Goal: Task Accomplishment & Management: Manage account settings

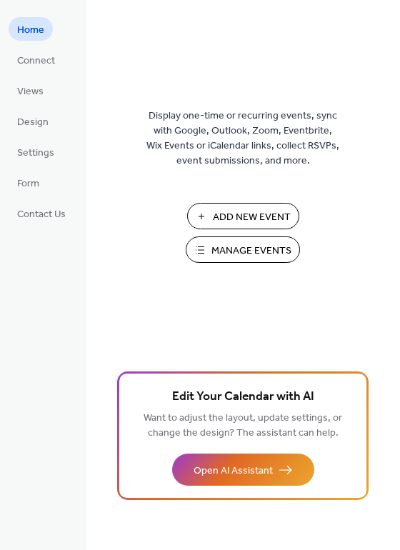
click at [265, 245] on span "Manage Events" at bounding box center [251, 251] width 80 height 15
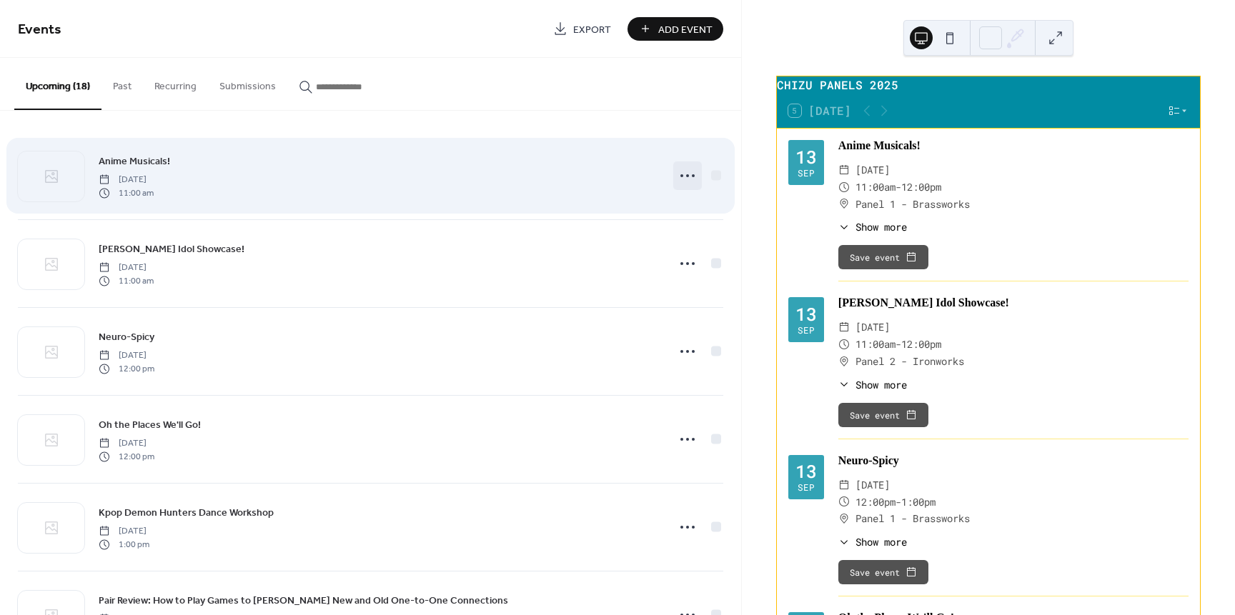
click at [679, 183] on icon at bounding box center [687, 175] width 23 height 23
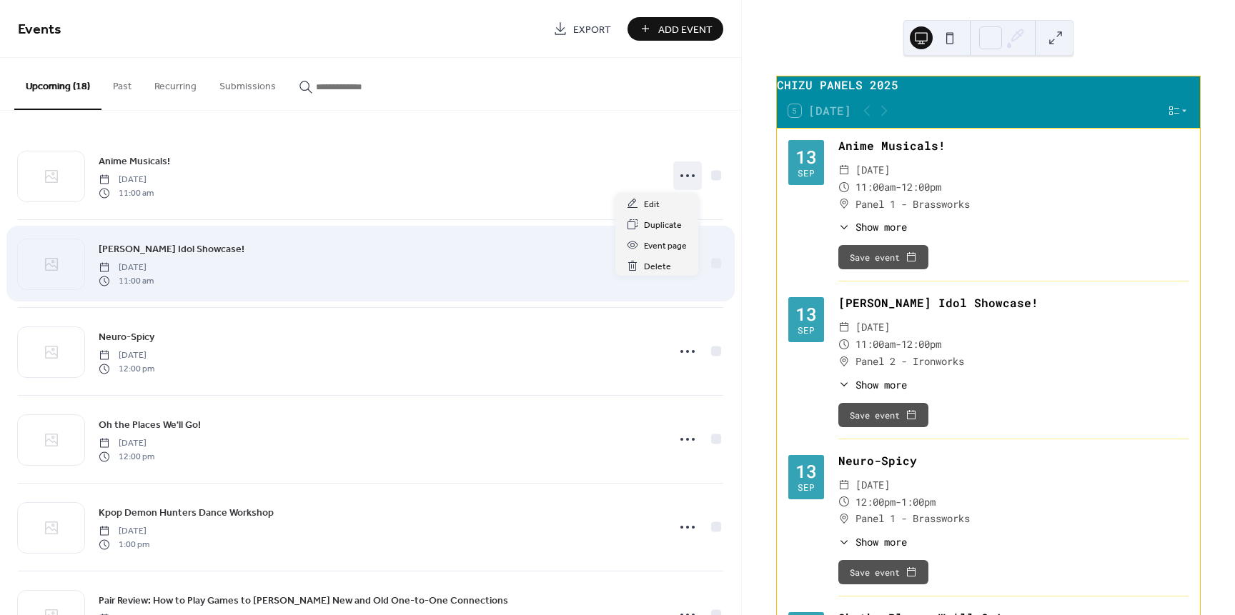
click at [661, 277] on div "[PERSON_NAME] Idol Showcase! [DATE] 11:00 am" at bounding box center [370, 263] width 705 height 87
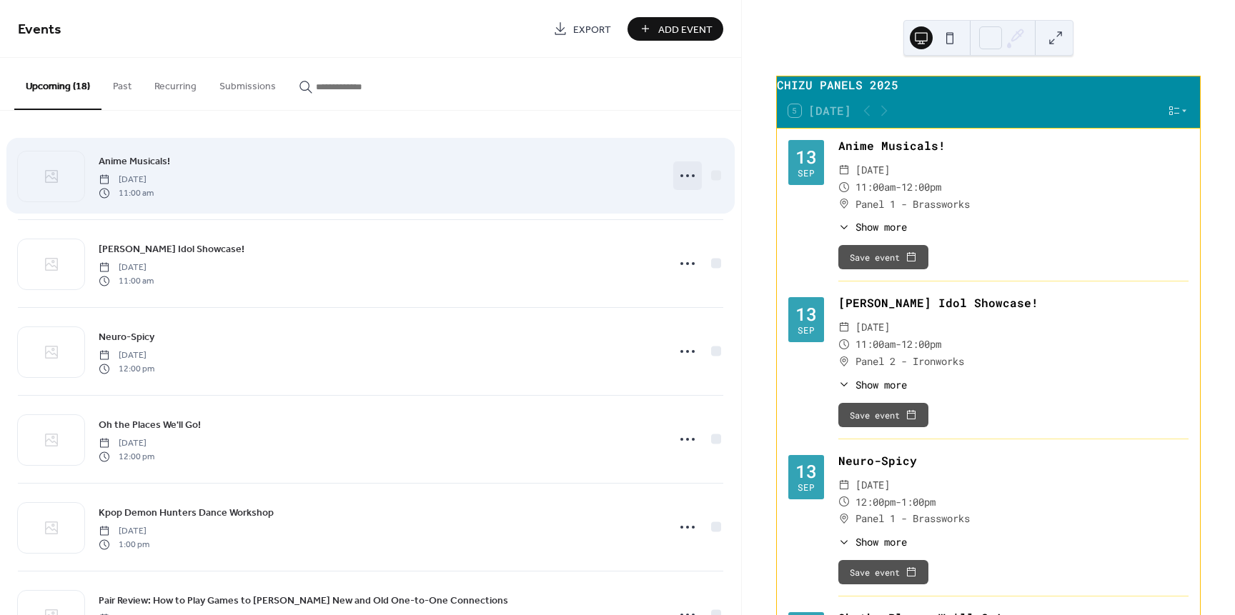
click at [686, 176] on circle at bounding box center [687, 175] width 3 height 3
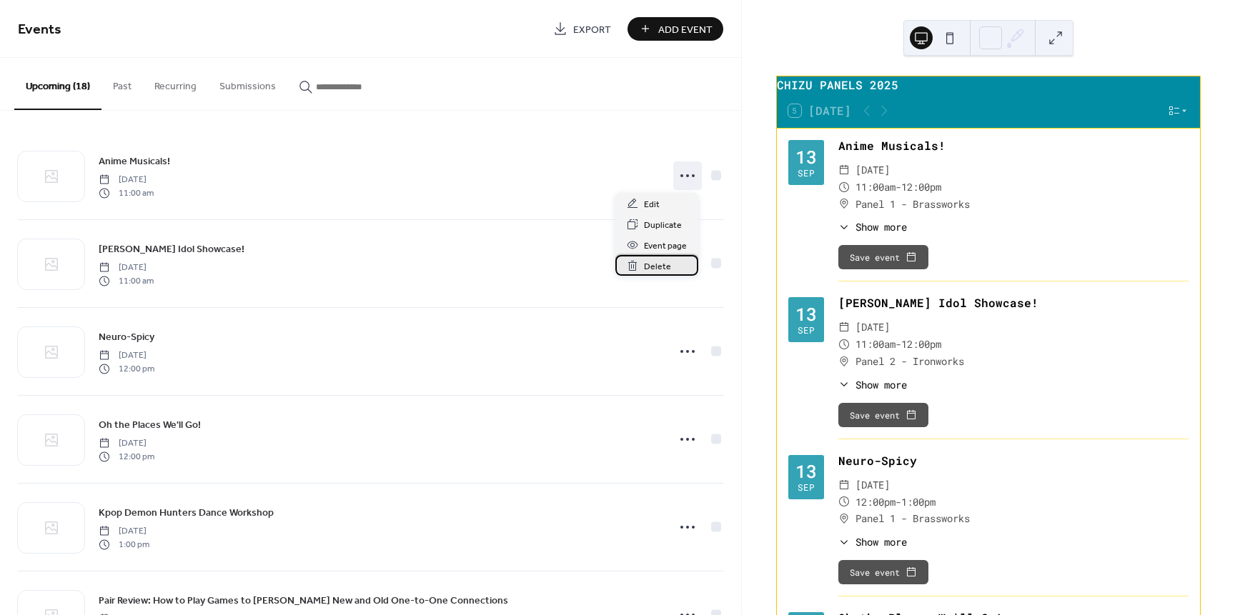
click at [654, 262] on span "Delete" at bounding box center [657, 266] width 27 height 15
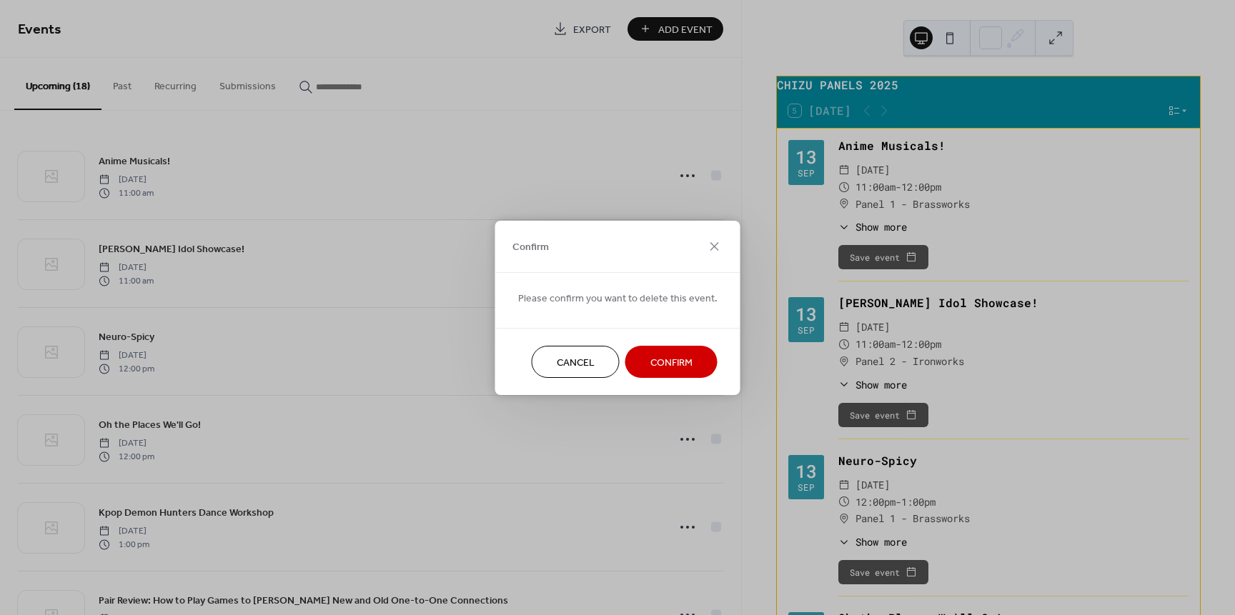
click at [662, 362] on span "Confirm" at bounding box center [671, 362] width 42 height 15
